Goal: Find specific page/section: Find specific page/section

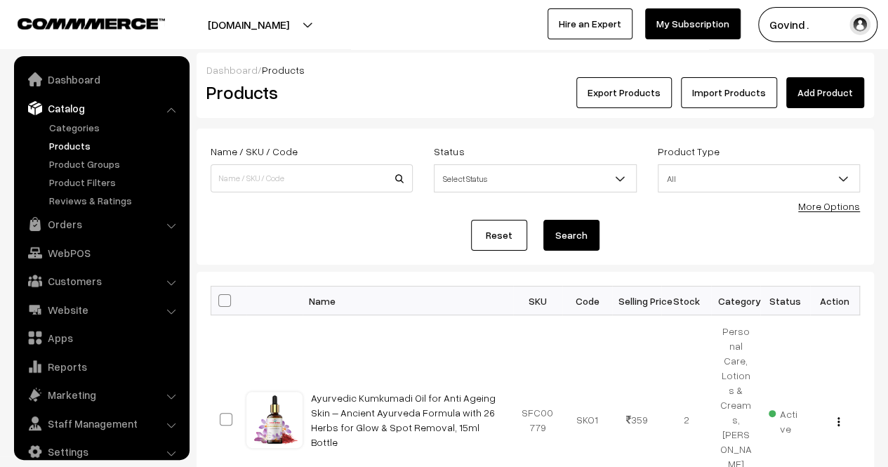
scroll to position [18, 0]
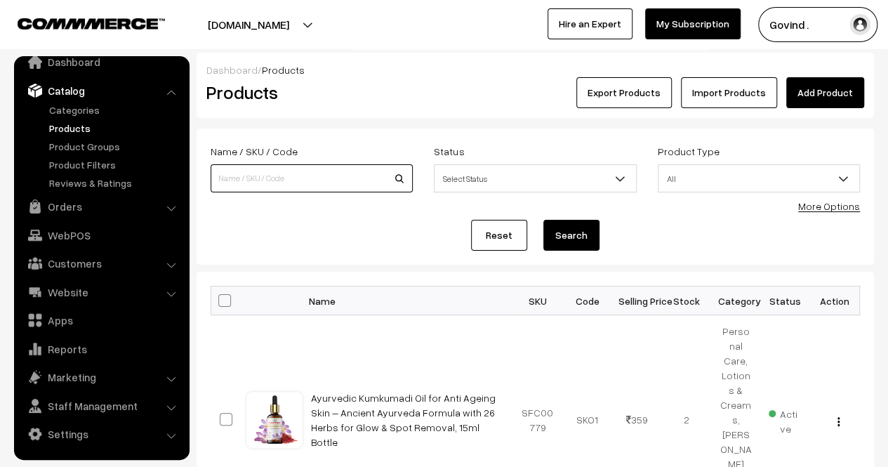
click at [300, 179] on input at bounding box center [312, 178] width 202 height 28
type input "gotirth"
click at [543, 220] on button "Search" at bounding box center [571, 235] width 56 height 31
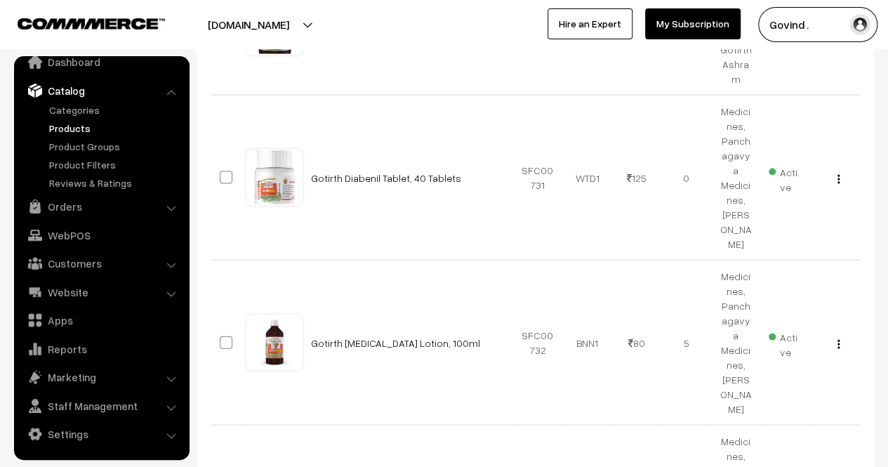
scroll to position [1376, 0]
select select "50"
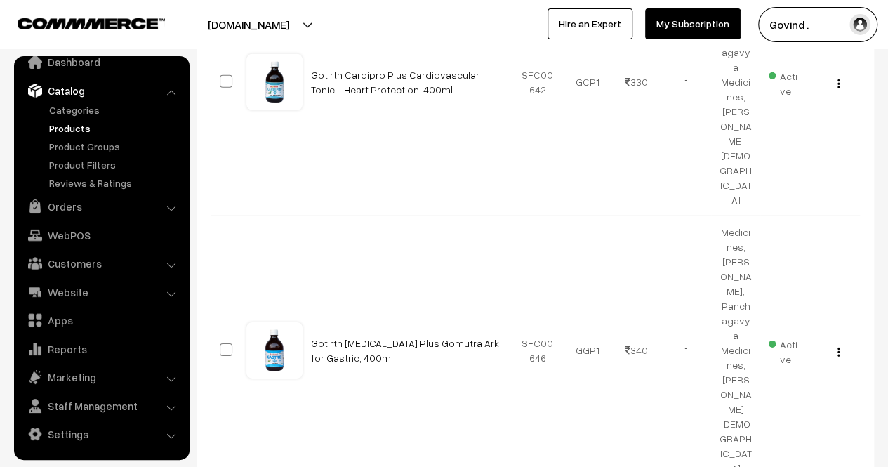
scroll to position [4710, 0]
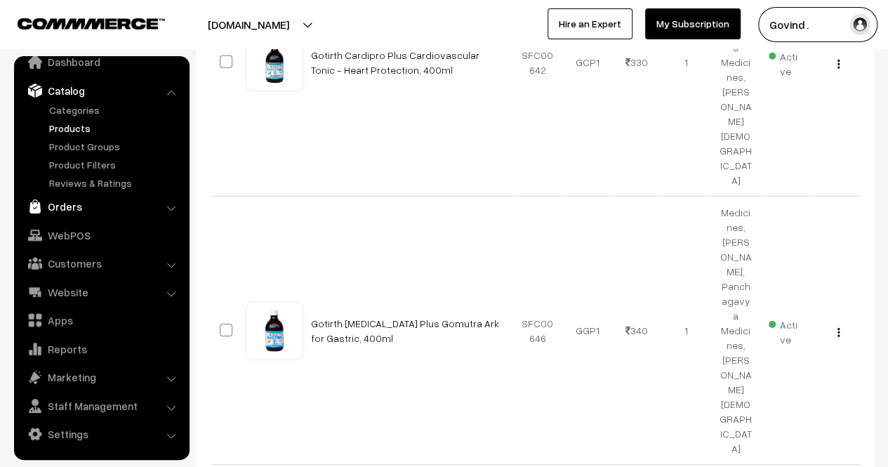
click at [67, 205] on link "Orders" at bounding box center [101, 206] width 167 height 25
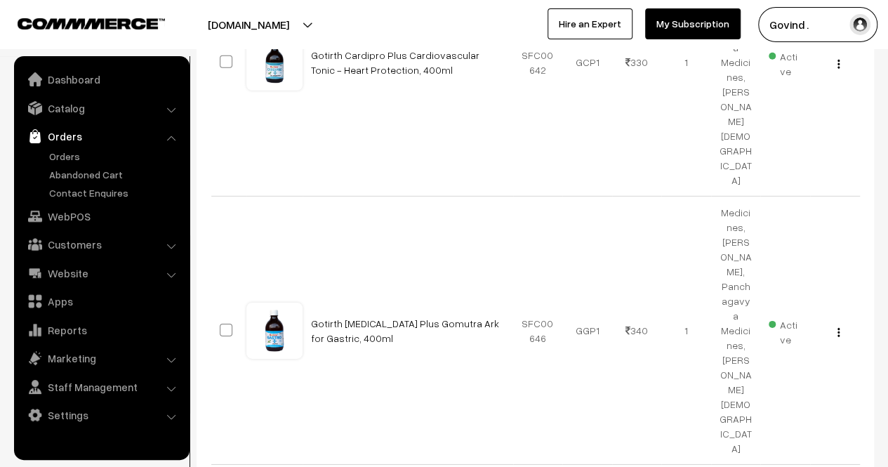
scroll to position [0, 0]
click at [63, 152] on link "Orders" at bounding box center [115, 156] width 139 height 15
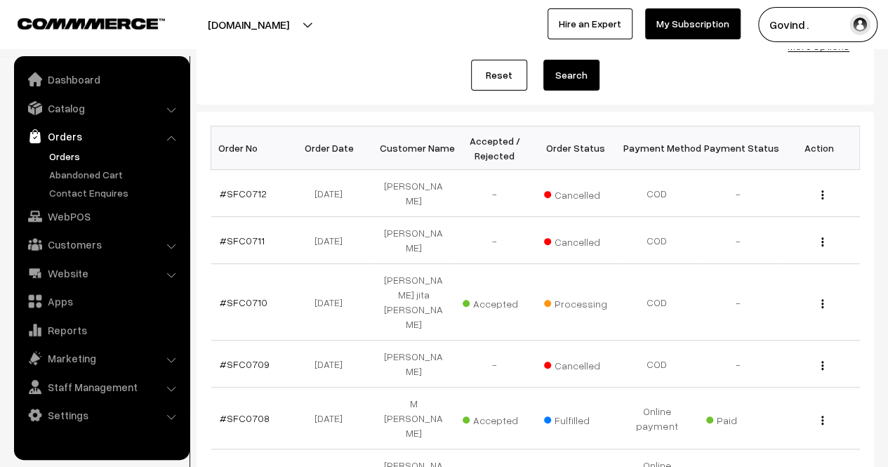
scroll to position [25, 0]
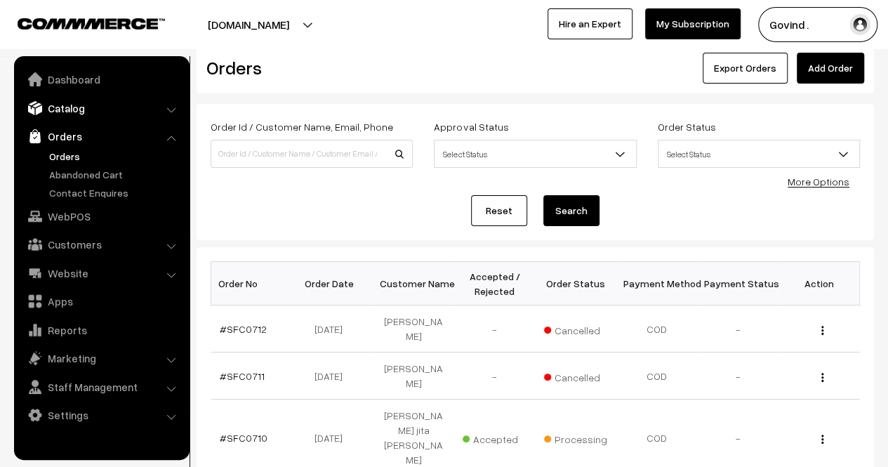
click at [74, 103] on link "Catalog" at bounding box center [101, 107] width 167 height 25
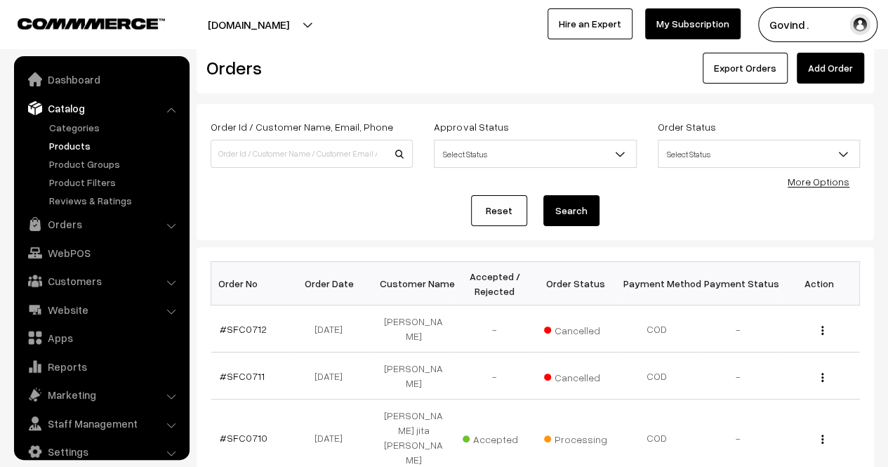
click at [69, 145] on link "Products" at bounding box center [115, 145] width 139 height 15
click at [327, 161] on input at bounding box center [312, 154] width 202 height 28
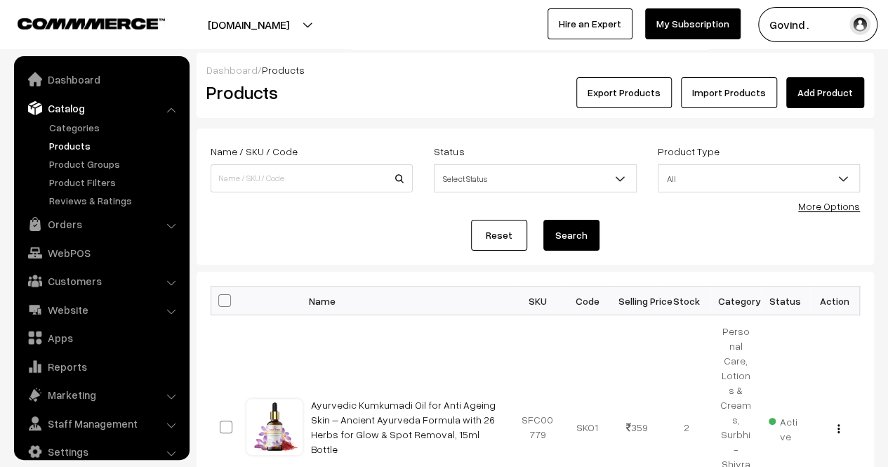
scroll to position [18, 0]
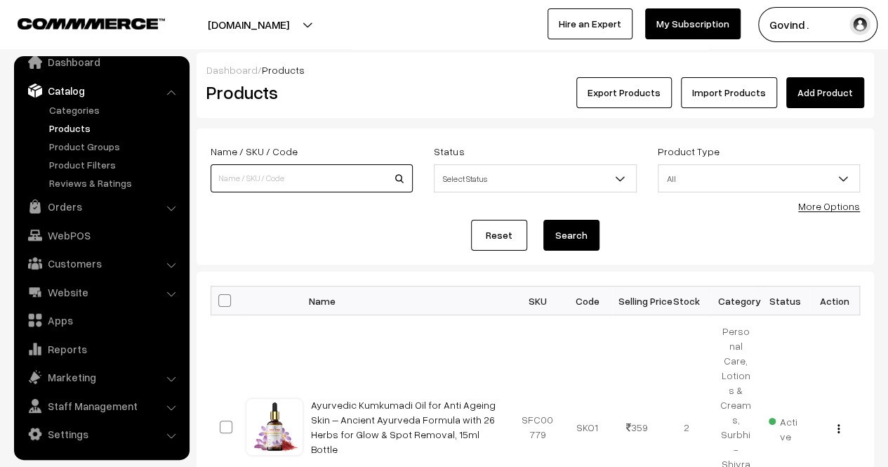
click at [293, 174] on input at bounding box center [312, 178] width 202 height 28
type input "dish"
click at [543, 220] on button "Search" at bounding box center [571, 235] width 56 height 31
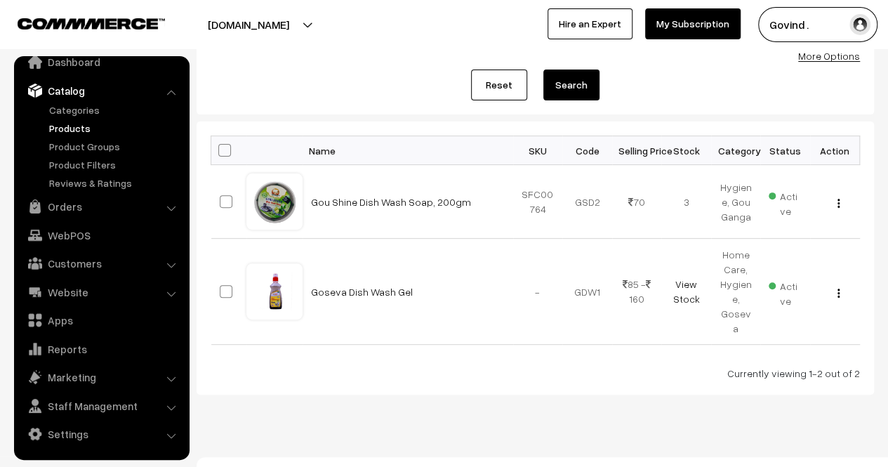
scroll to position [151, 0]
click at [694, 284] on link "View Stock" at bounding box center [685, 290] width 27 height 27
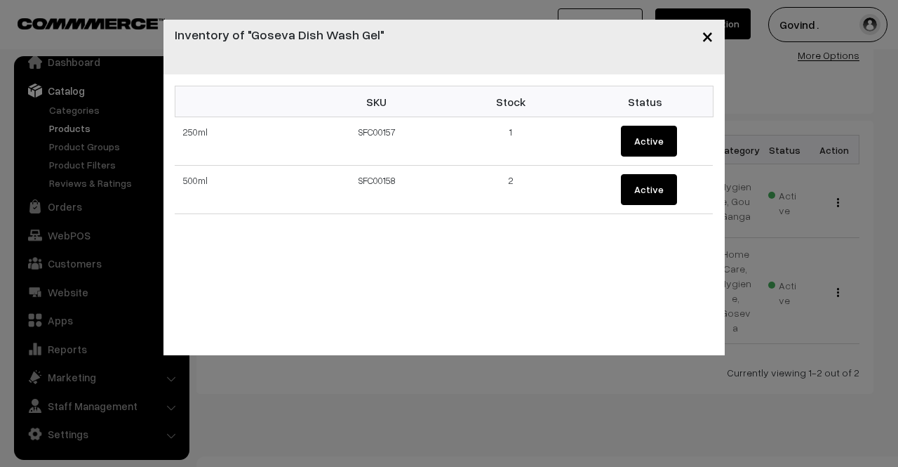
click at [708, 38] on span "×" at bounding box center [708, 35] width 12 height 26
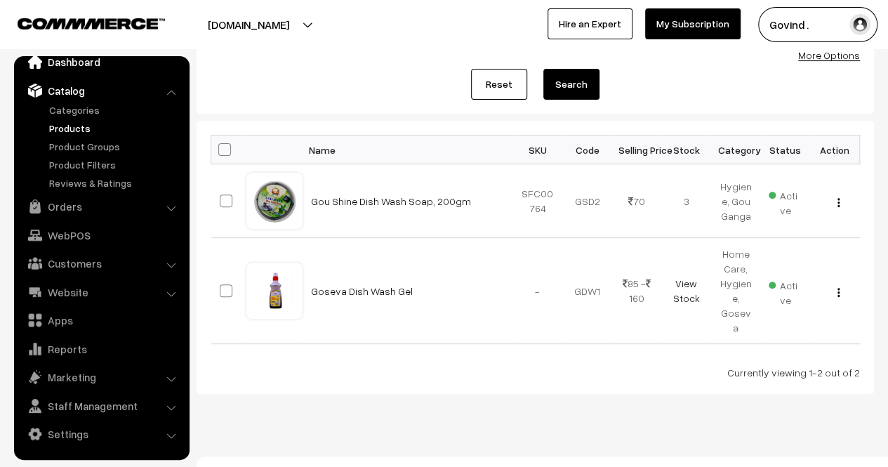
click at [88, 68] on link "Dashboard" at bounding box center [101, 61] width 167 height 25
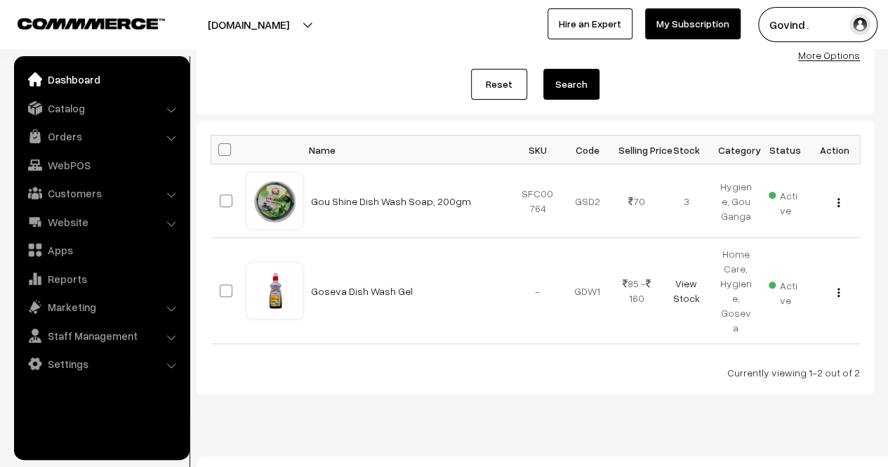
scroll to position [0, 0]
